Goal: Task Accomplishment & Management: Manage account settings

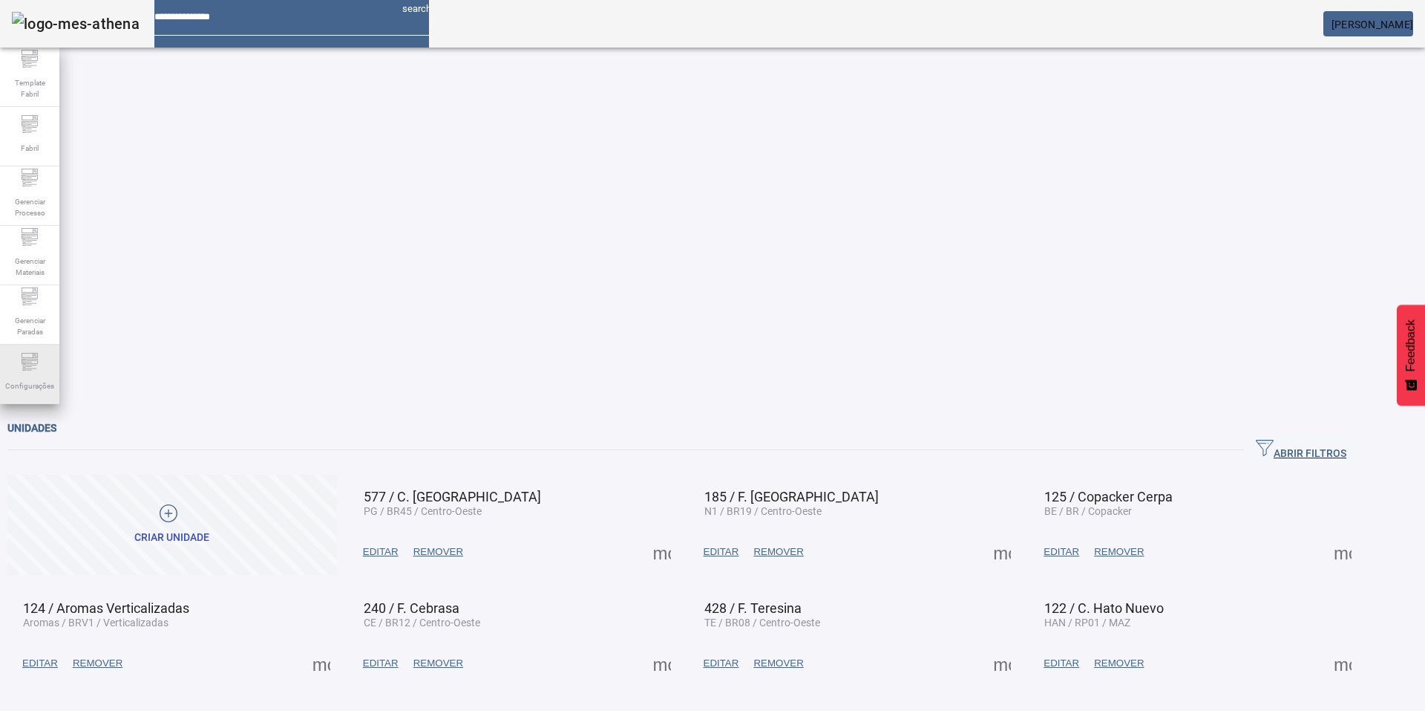
click at [48, 371] on div "Configurações" at bounding box center [29, 373] width 59 height 59
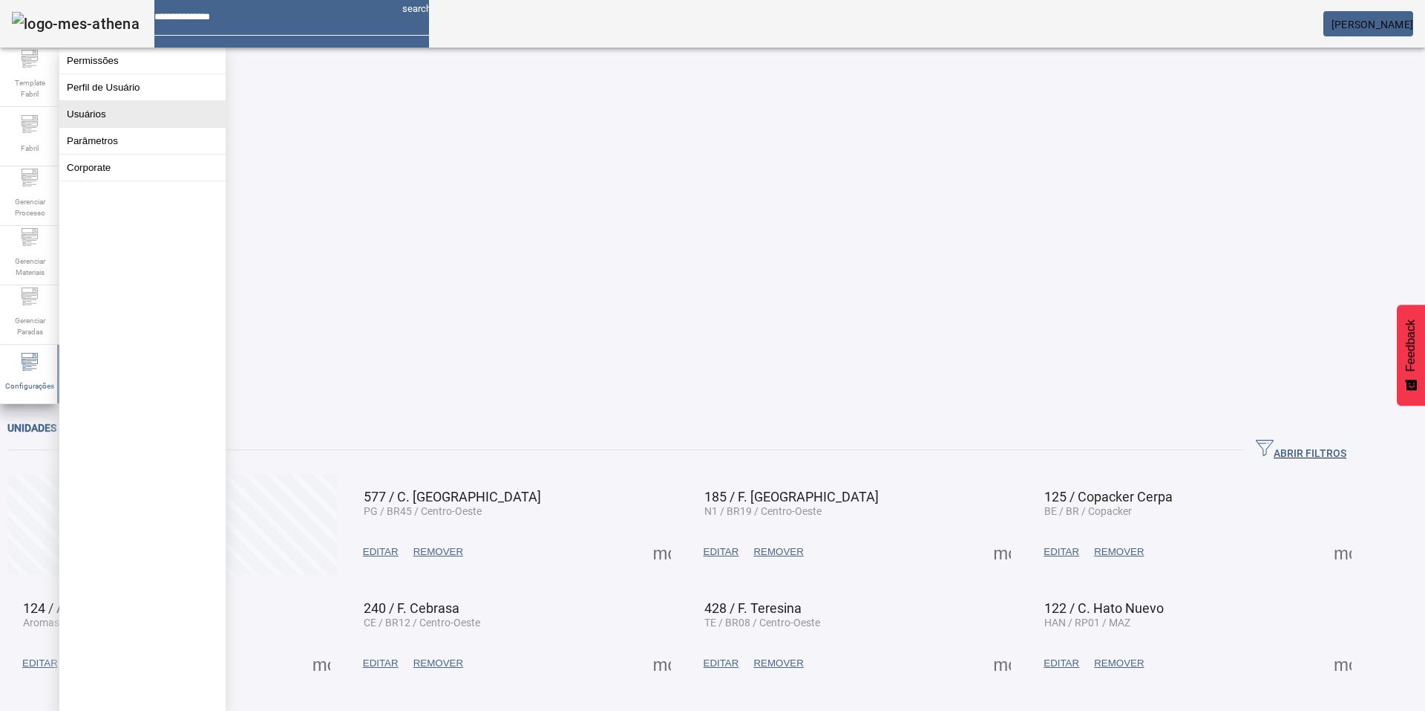
click at [118, 122] on button "Usuários" at bounding box center [142, 114] width 166 height 26
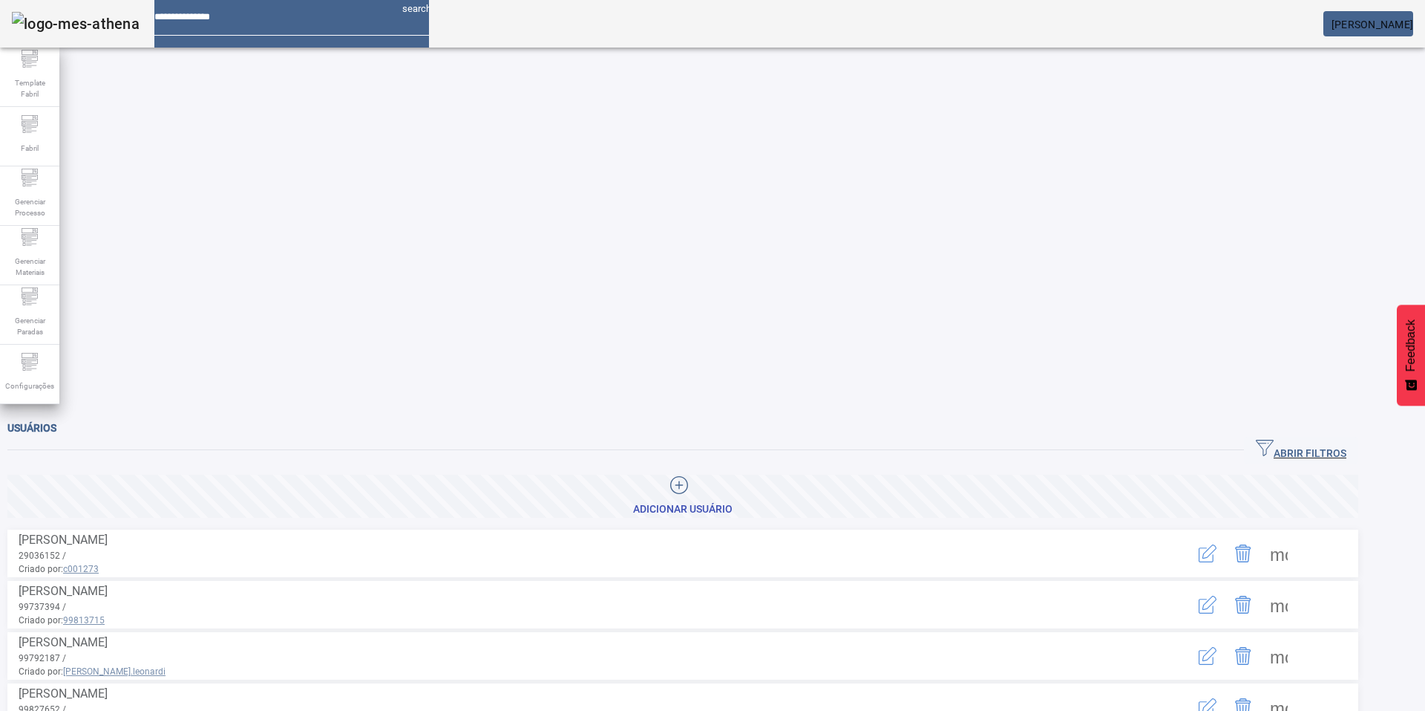
click at [1307, 439] on span "ABRIR FILTROS" at bounding box center [1301, 450] width 91 height 22
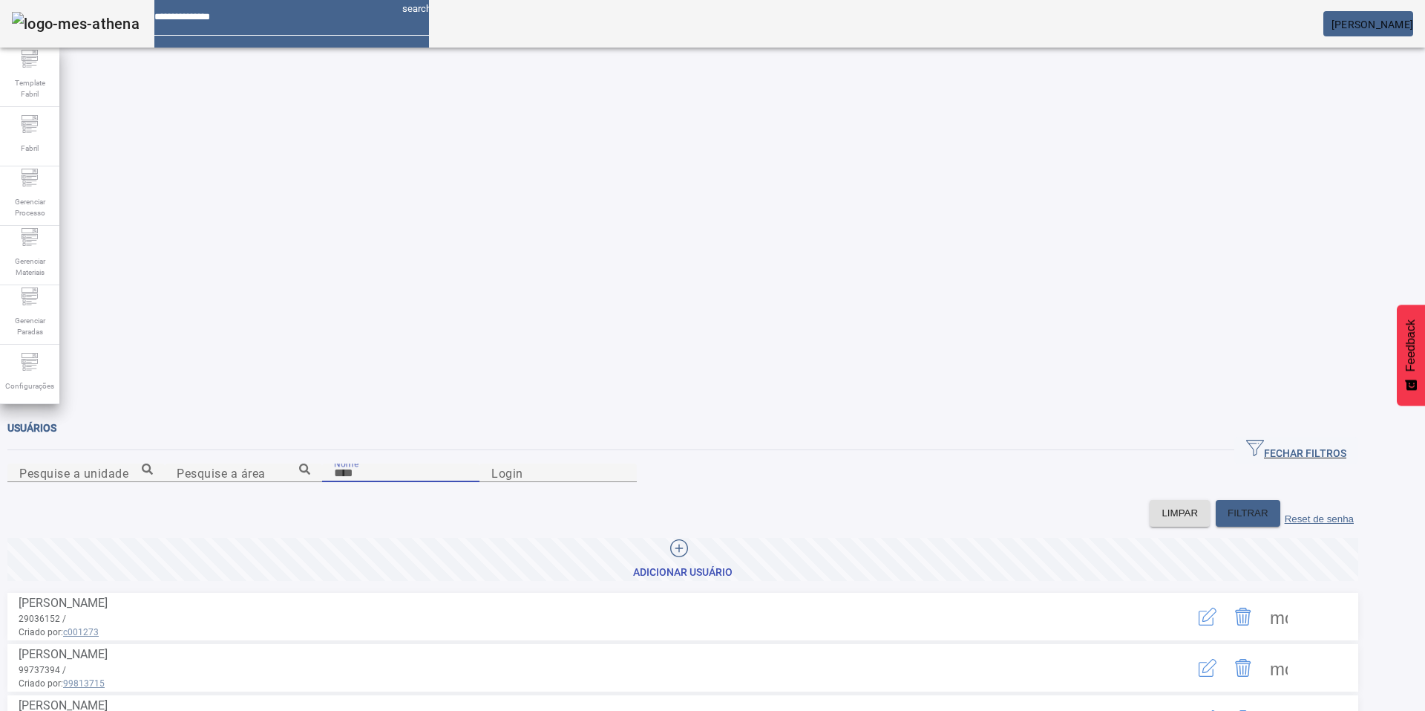
click at [334, 464] on input "Nome" at bounding box center [401, 473] width 134 height 18
type input "******"
click at [1264, 506] on span "FILTRAR" at bounding box center [1248, 513] width 41 height 15
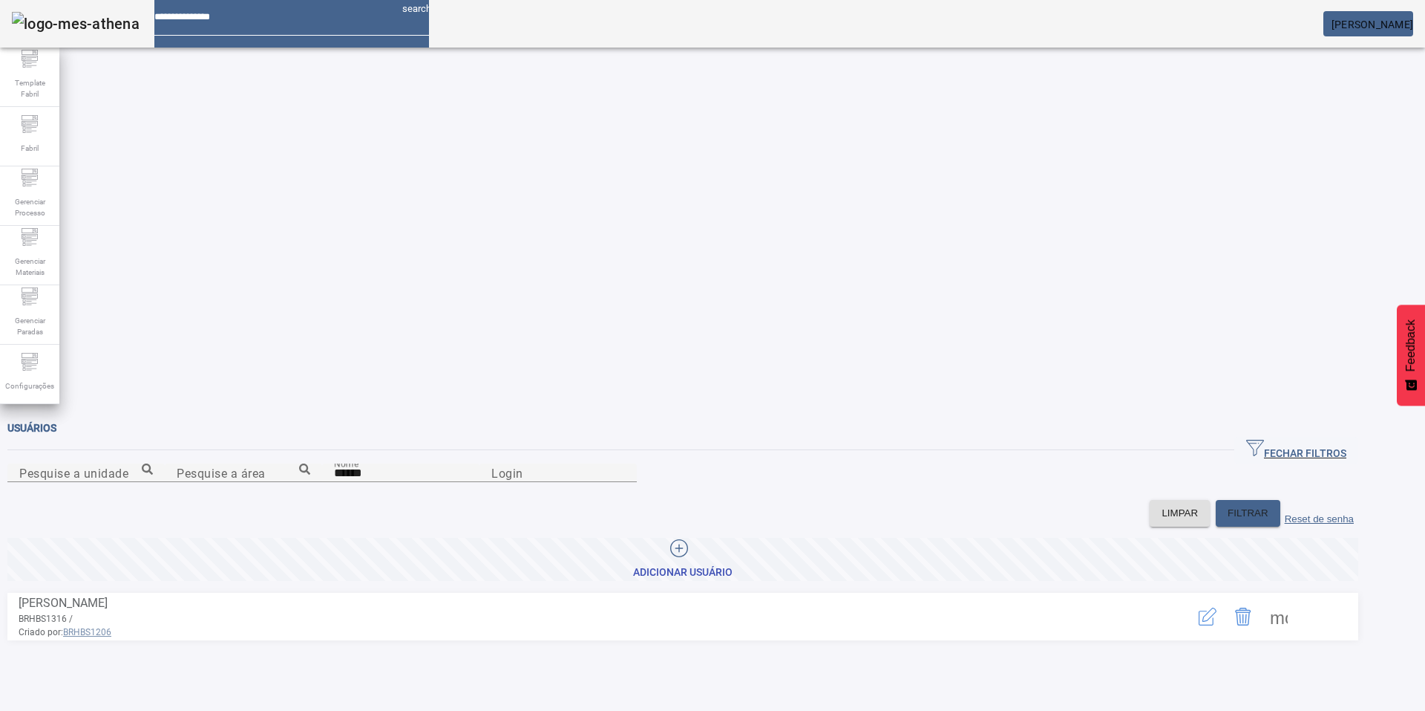
click at [1297, 598] on span at bounding box center [1279, 616] width 36 height 36
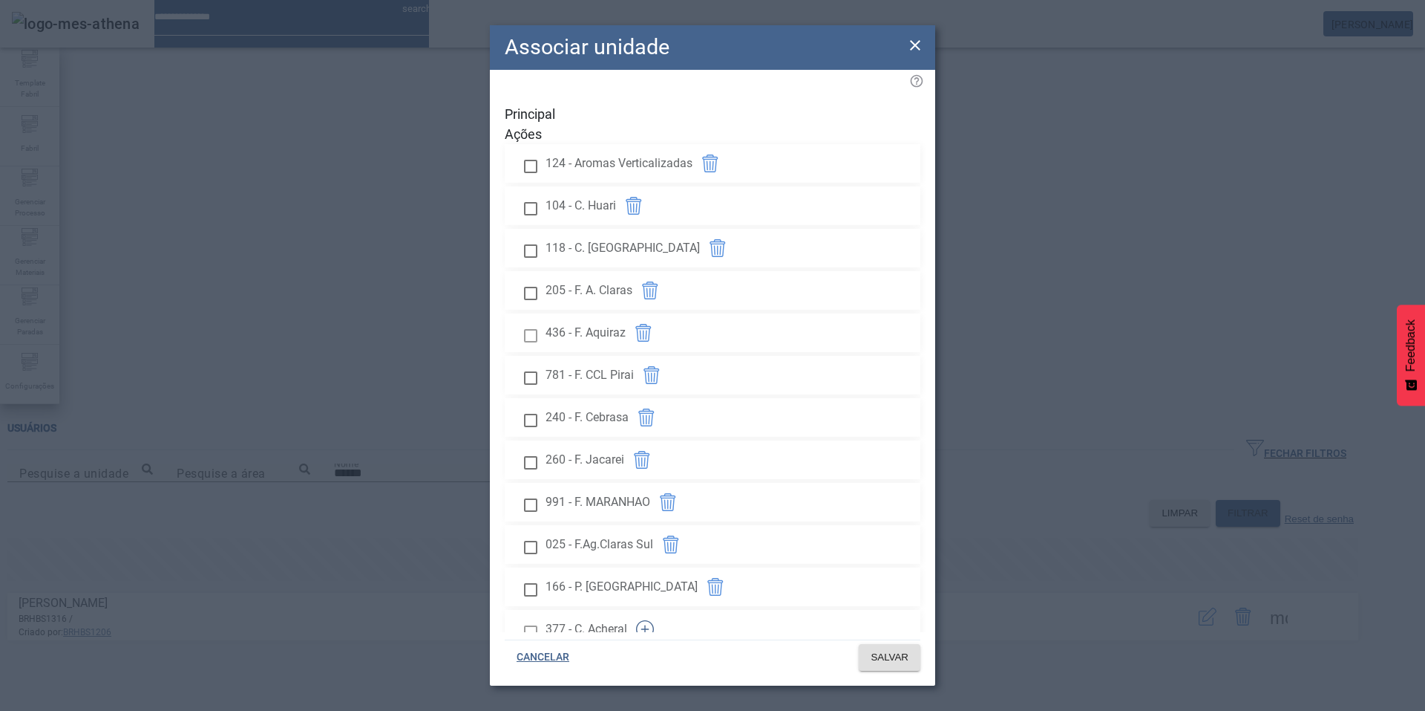
click at [654, 620] on icon "button" at bounding box center [645, 629] width 18 height 18
click at [904, 659] on span "SALVAR" at bounding box center [890, 657] width 38 height 15
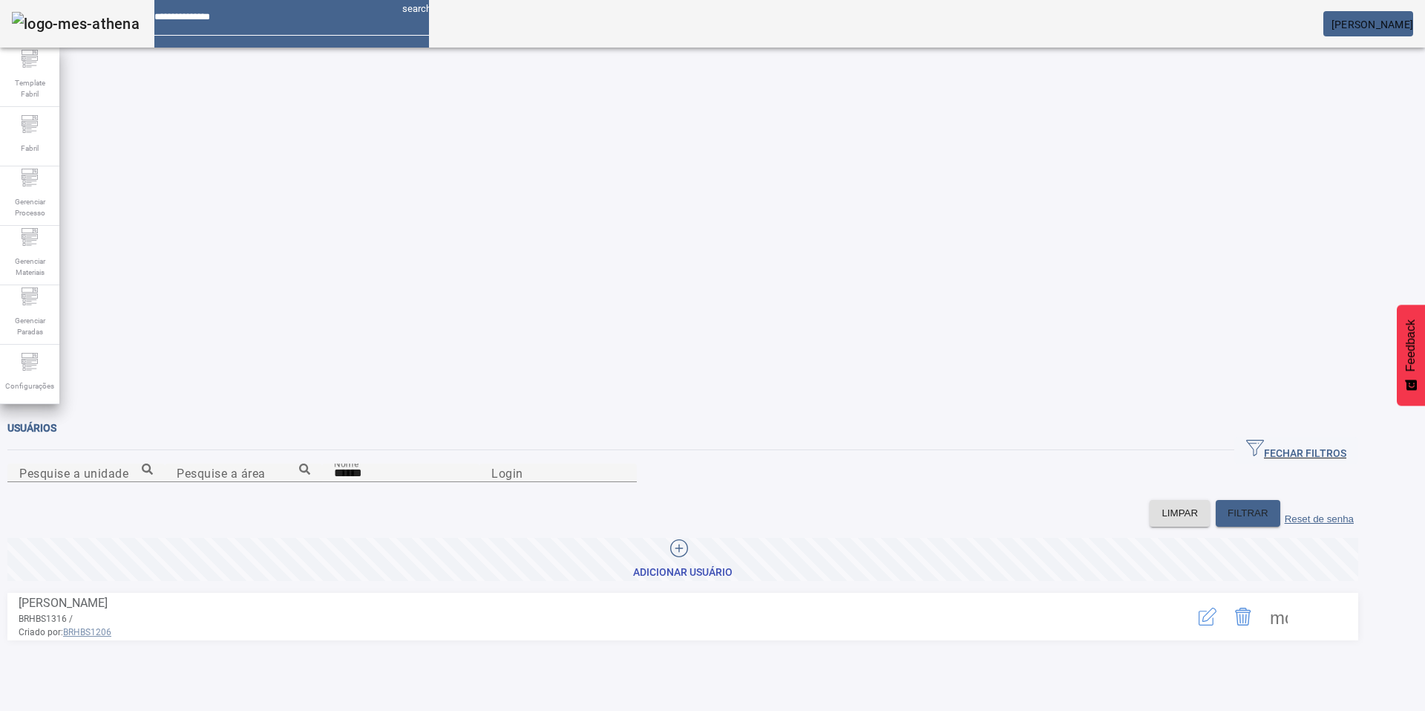
click at [1414, 23] on em at bounding box center [1414, 25] width 0 height 12
